Goal: Information Seeking & Learning: Understand process/instructions

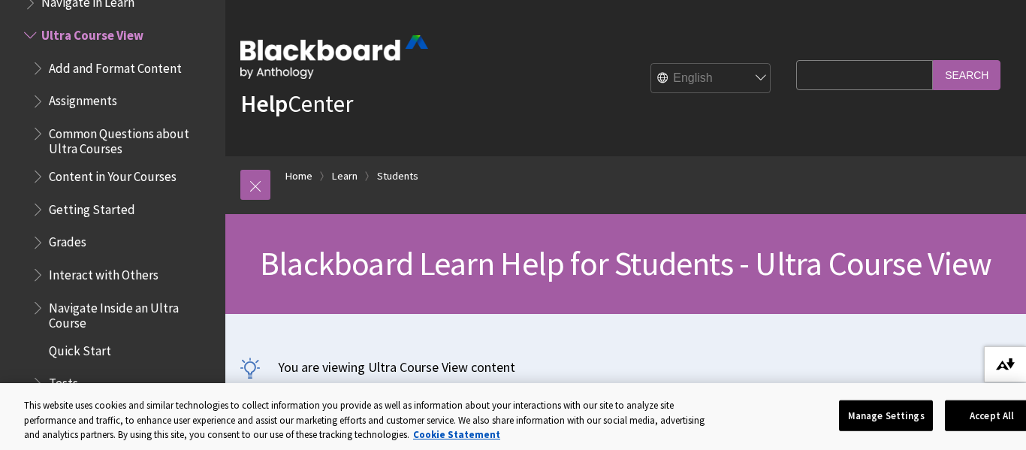
click at [1013, 371] on button "Download alternative formats ..." at bounding box center [1005, 364] width 42 height 36
click at [860, 425] on button "Manage Settings" at bounding box center [886, 416] width 94 height 32
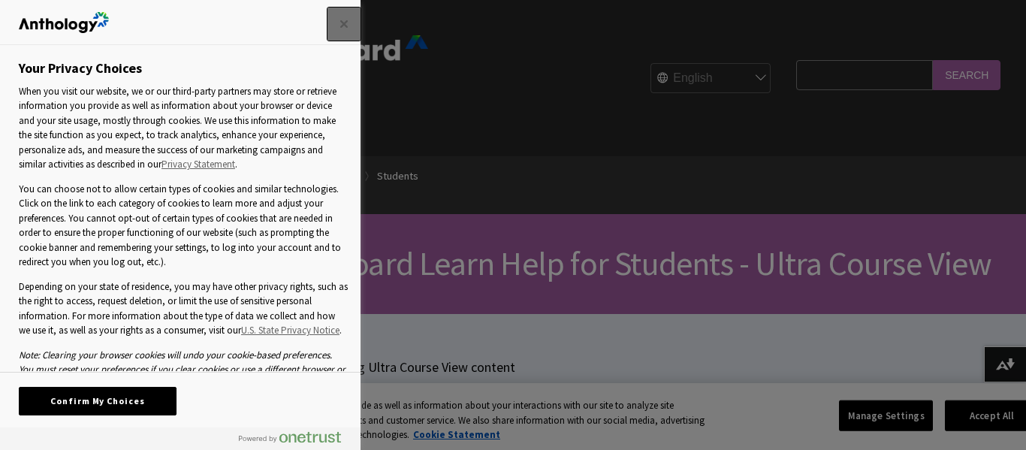
click at [342, 21] on button "Close" at bounding box center [344, 24] width 33 height 33
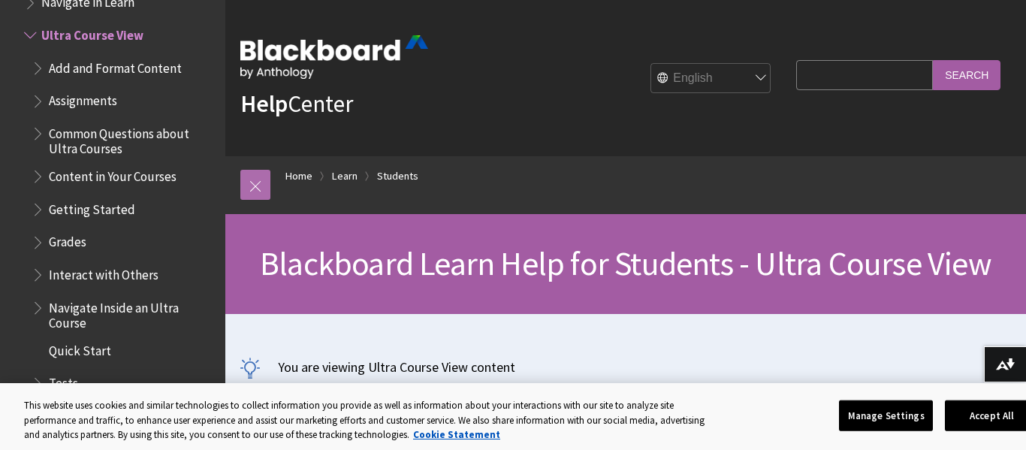
click at [249, 190] on link at bounding box center [255, 185] width 30 height 30
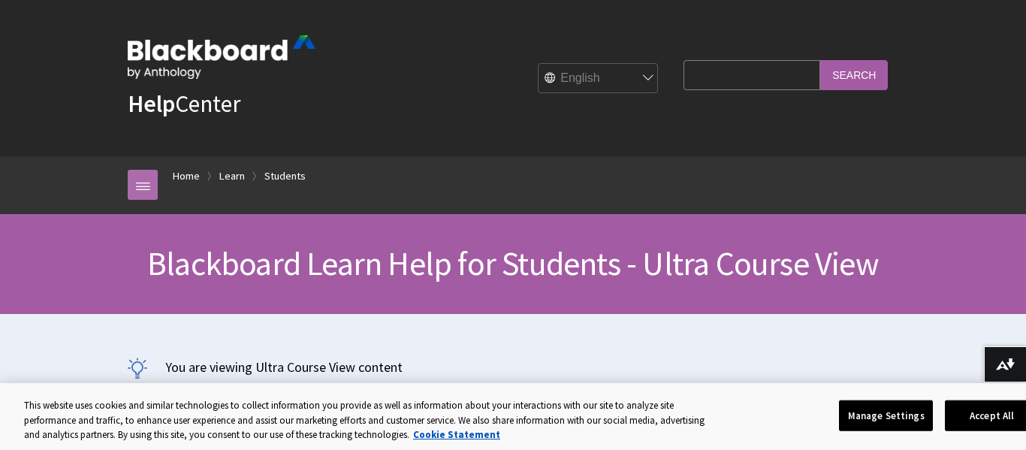
click at [139, 187] on link at bounding box center [143, 185] width 30 height 30
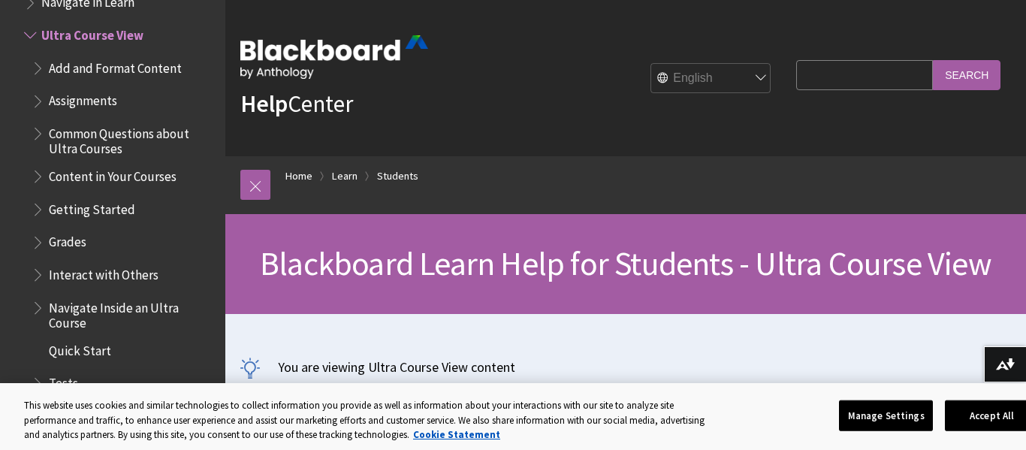
click at [94, 94] on span "Assignments" at bounding box center [83, 99] width 68 height 20
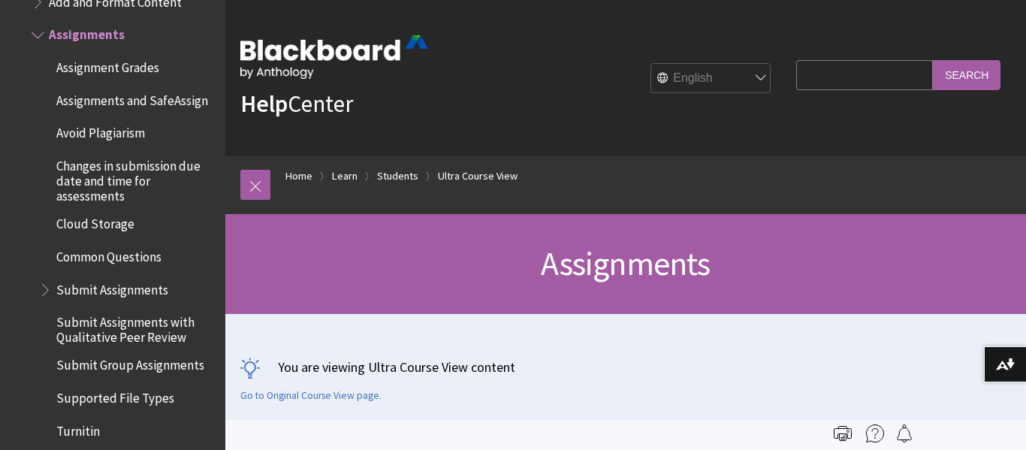
click at [594, 134] on div "Help Center English عربية Català Cymraeg Deutsch Español Suomi Français עברית I…" at bounding box center [625, 78] width 801 height 156
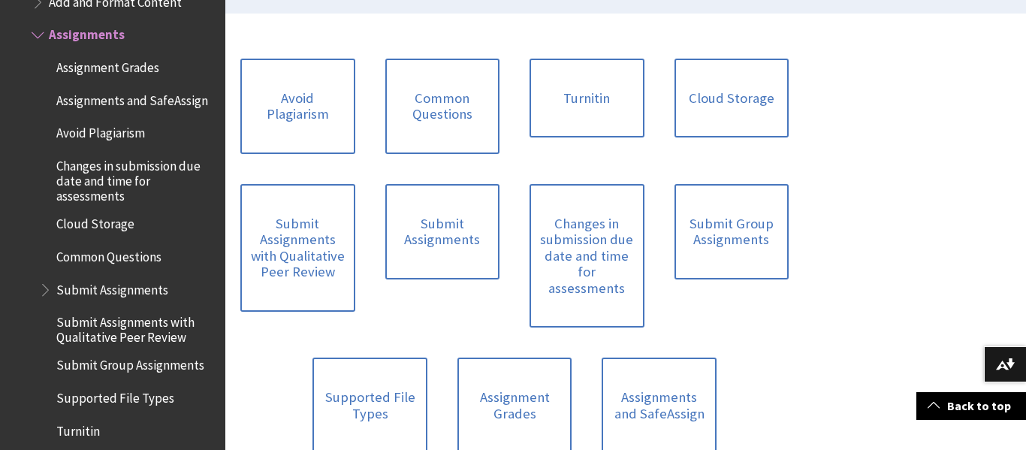
scroll to position [421, 0]
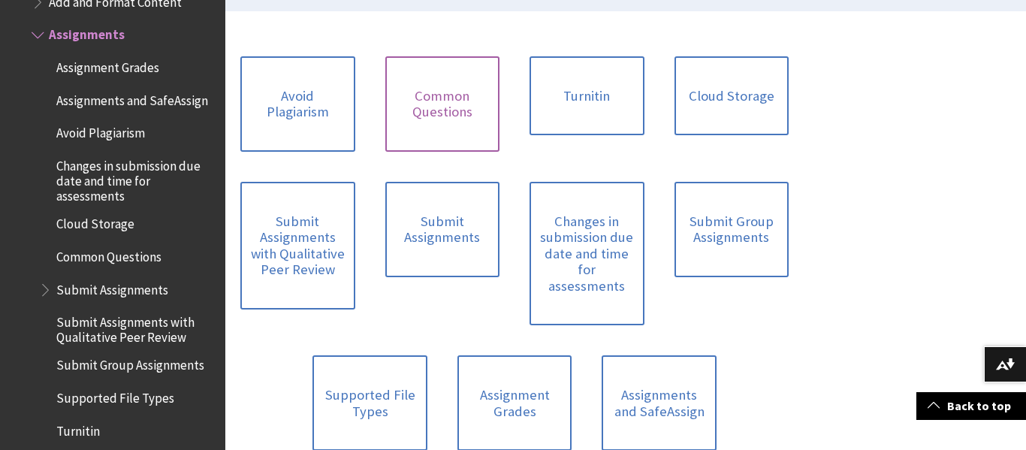
click at [432, 109] on link "Common Questions" at bounding box center [442, 103] width 115 height 95
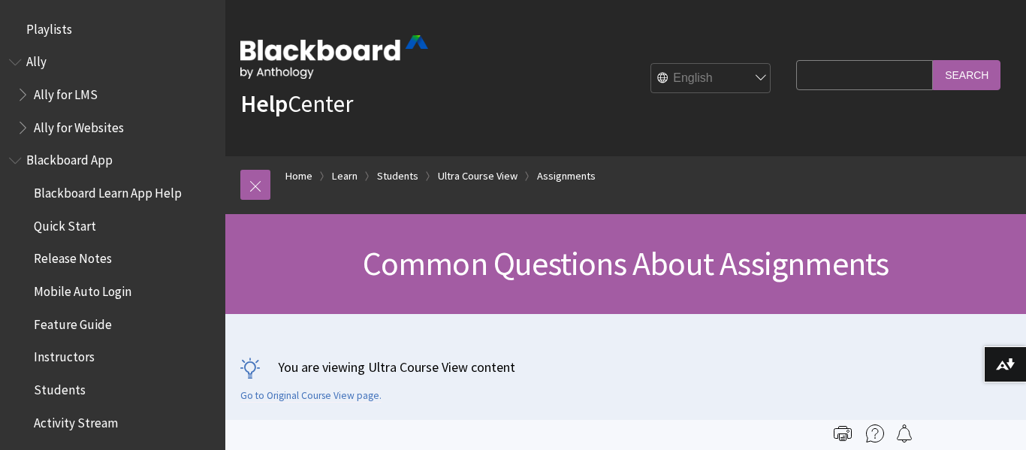
scroll to position [2030, 0]
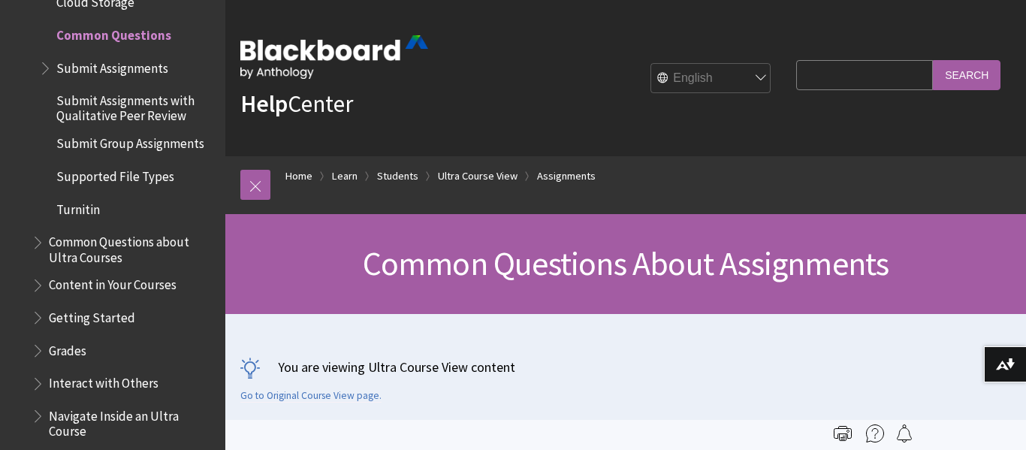
click at [739, 159] on ol "Home Learn Students Ultra Course View Assignments" at bounding box center [640, 178] width 741 height 44
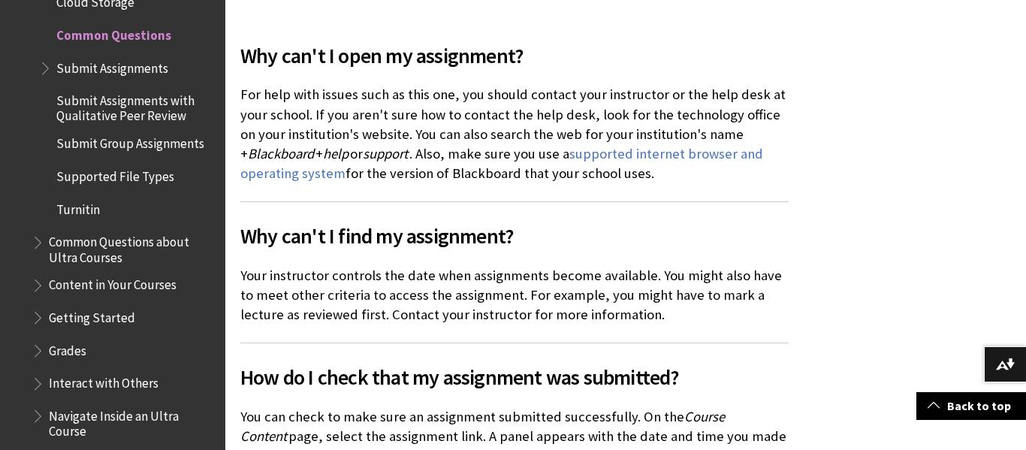
scroll to position [481, 0]
